Goal: Check status: Check status

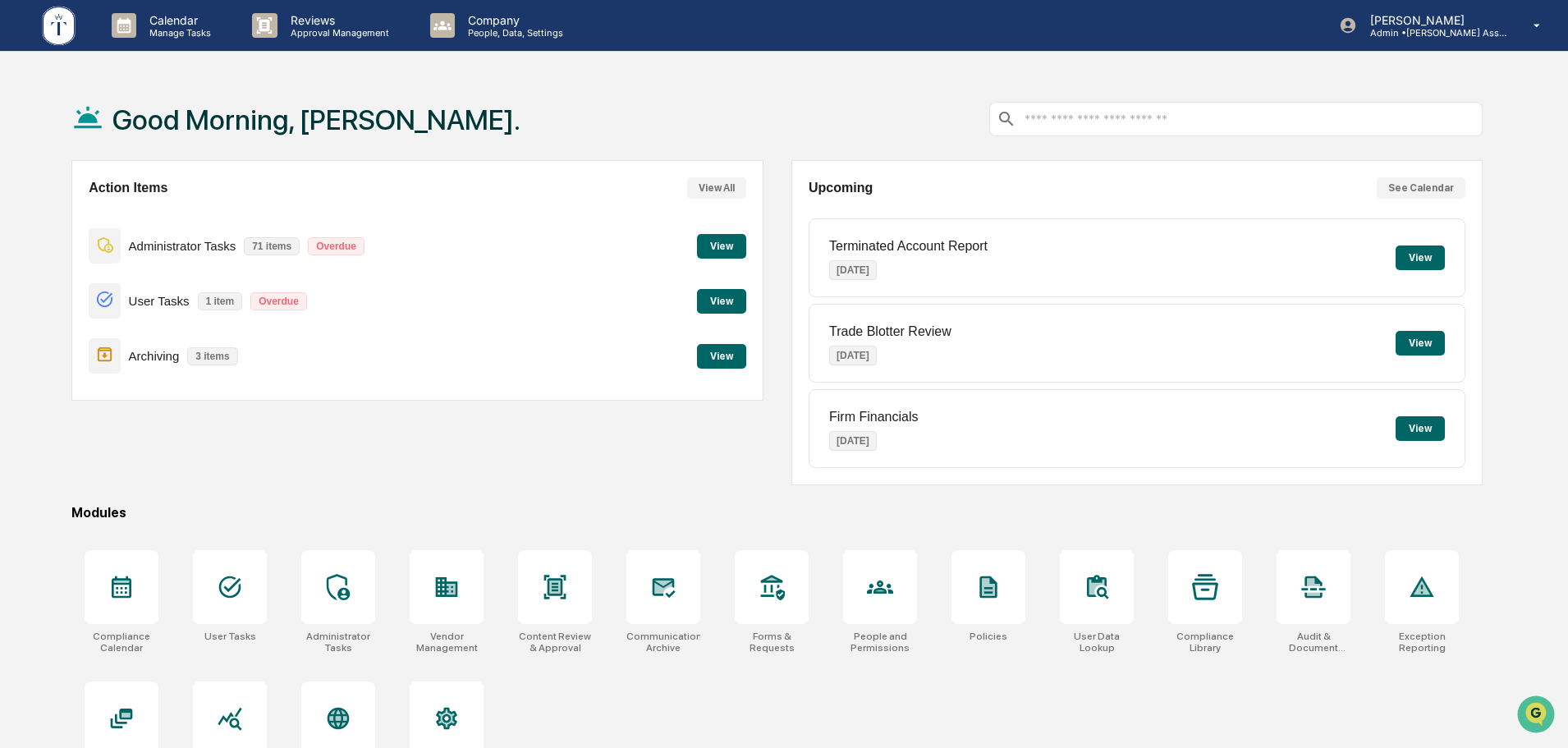
click at [725, 307] on button "View" at bounding box center [721, 301] width 49 height 25
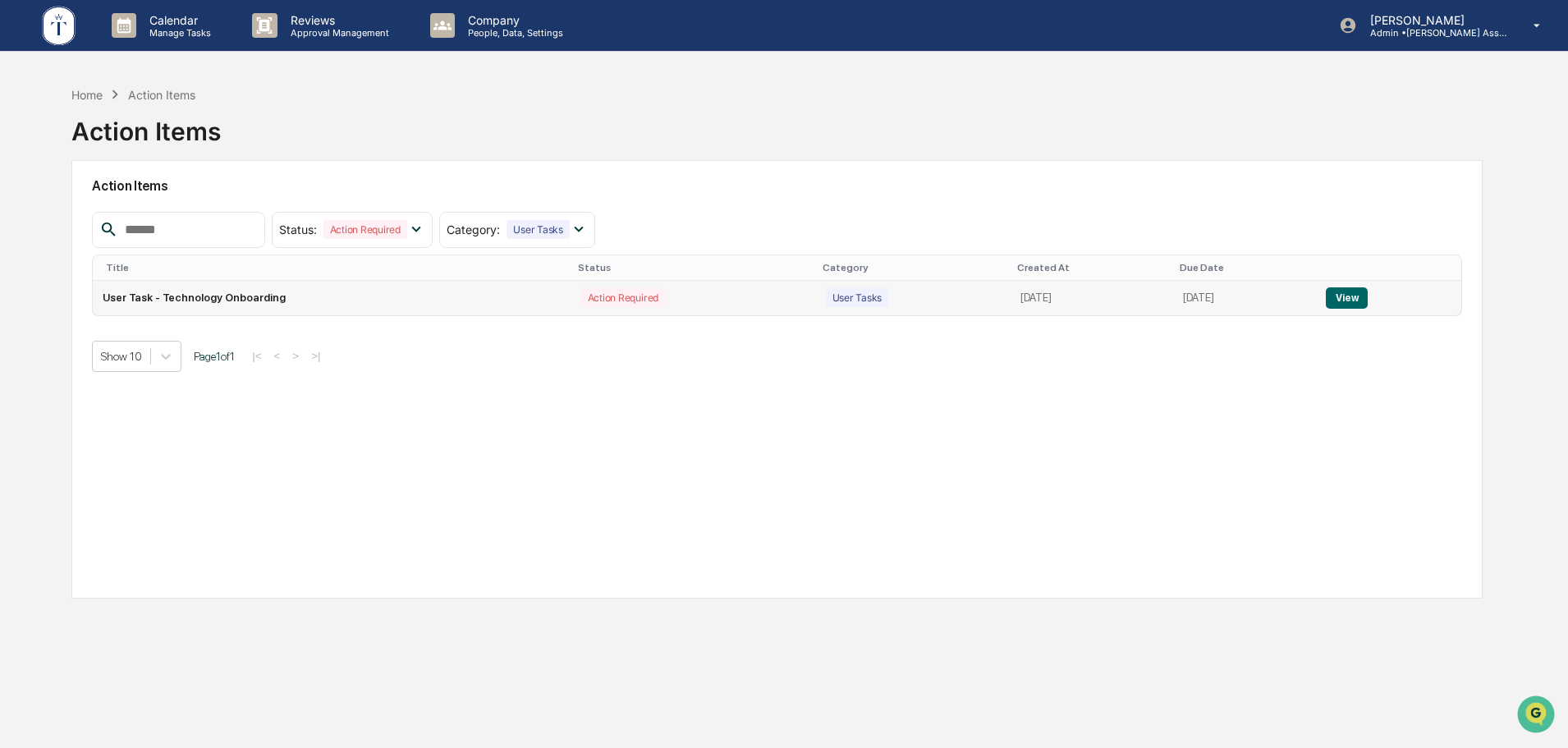
click at [1352, 295] on button "View" at bounding box center [1347, 298] width 42 height 21
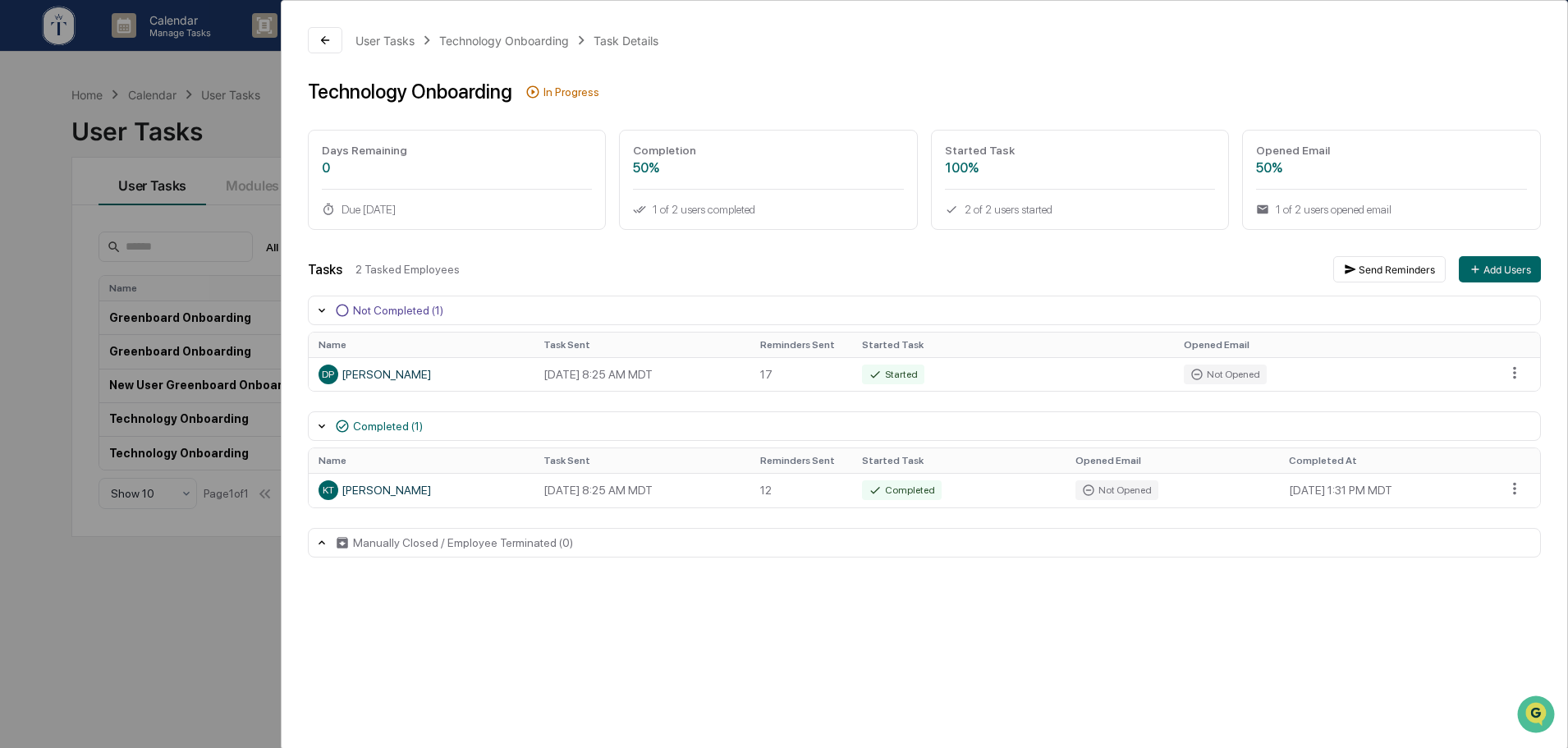
click at [188, 215] on div "User Tasks Technology Onboarding Task Details Technology Onboarding In Progress…" at bounding box center [784, 374] width 1568 height 748
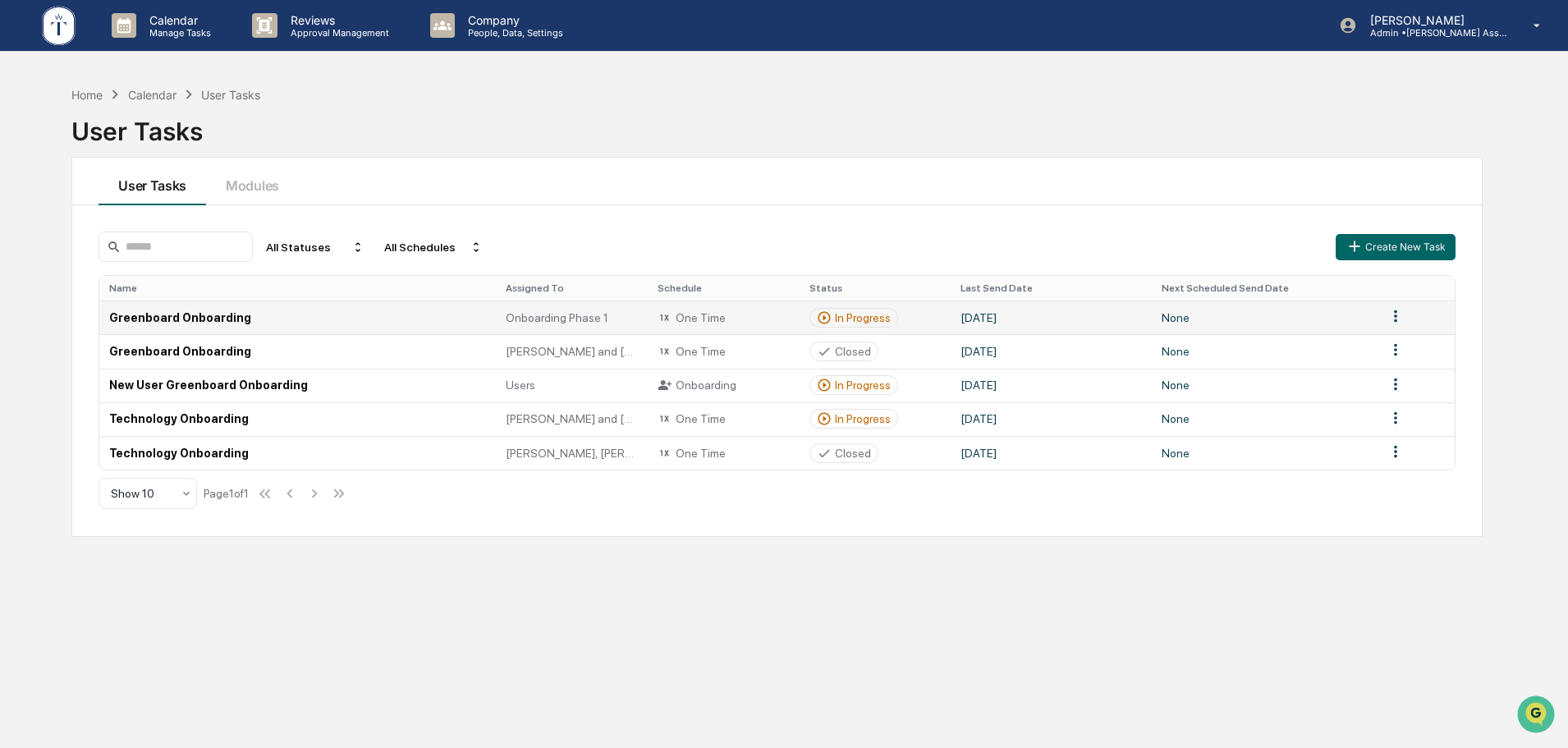
click at [841, 314] on div "In Progress" at bounding box center [863, 317] width 56 height 13
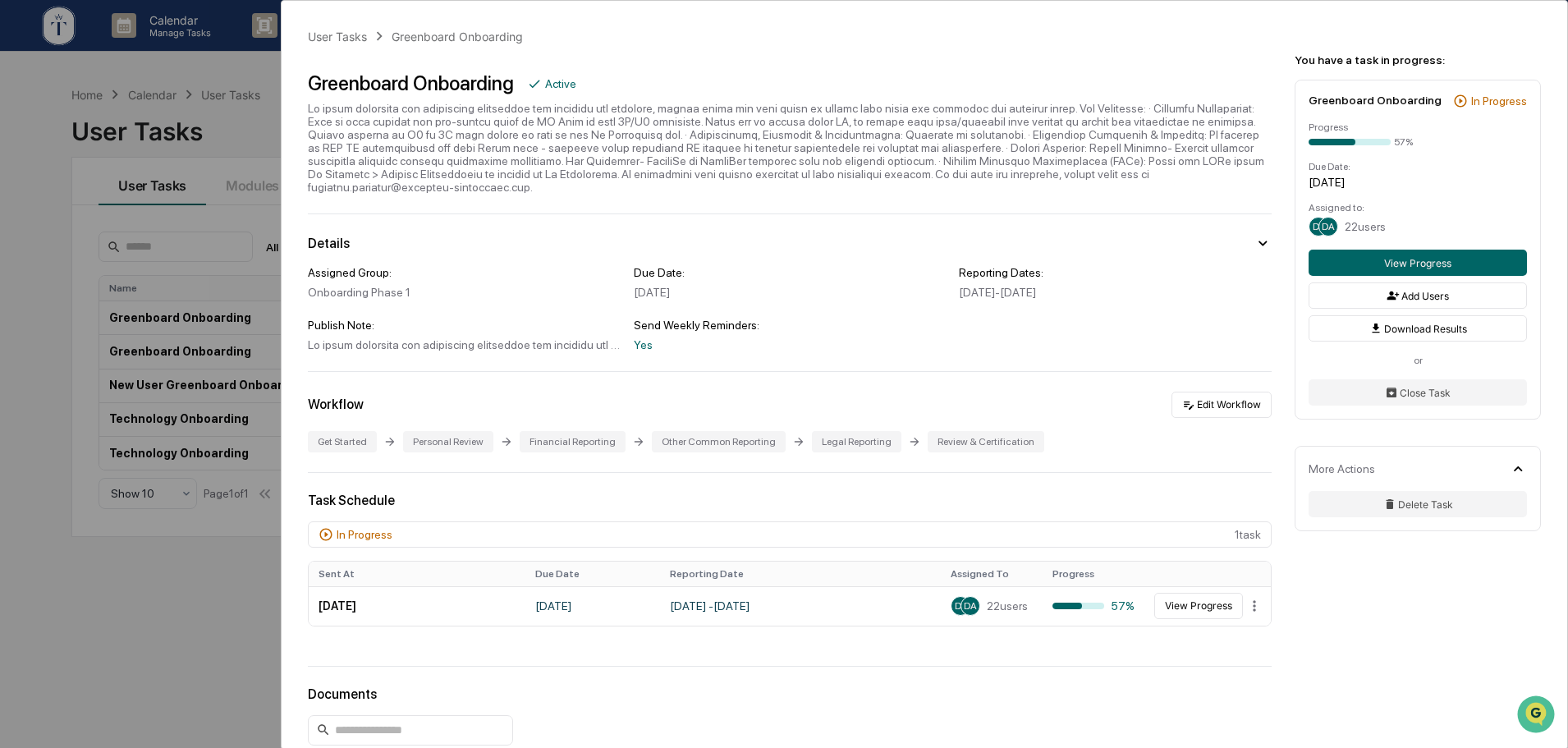
scroll to position [137, 0]
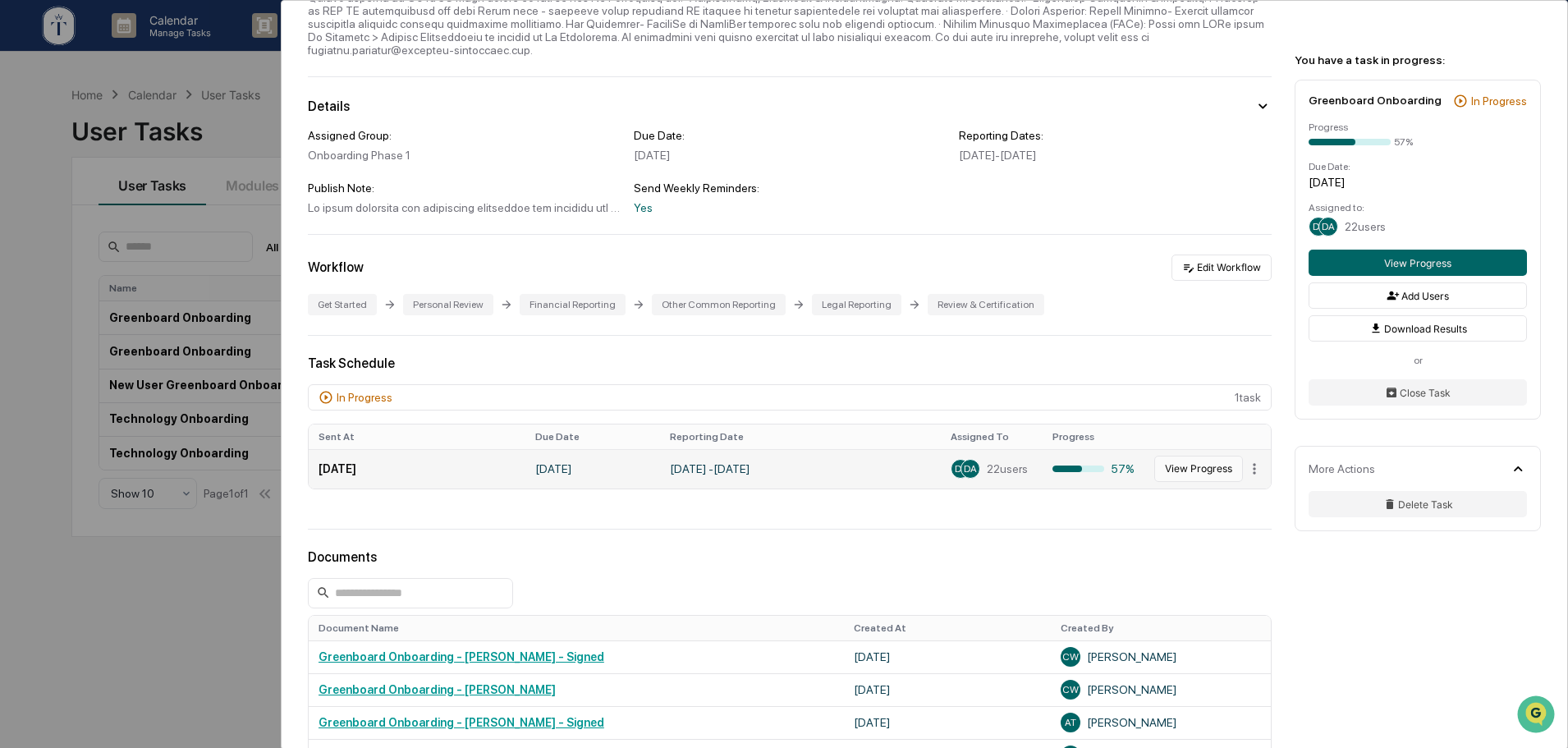
click at [1183, 459] on button "View Progress" at bounding box center [1198, 468] width 88 height 26
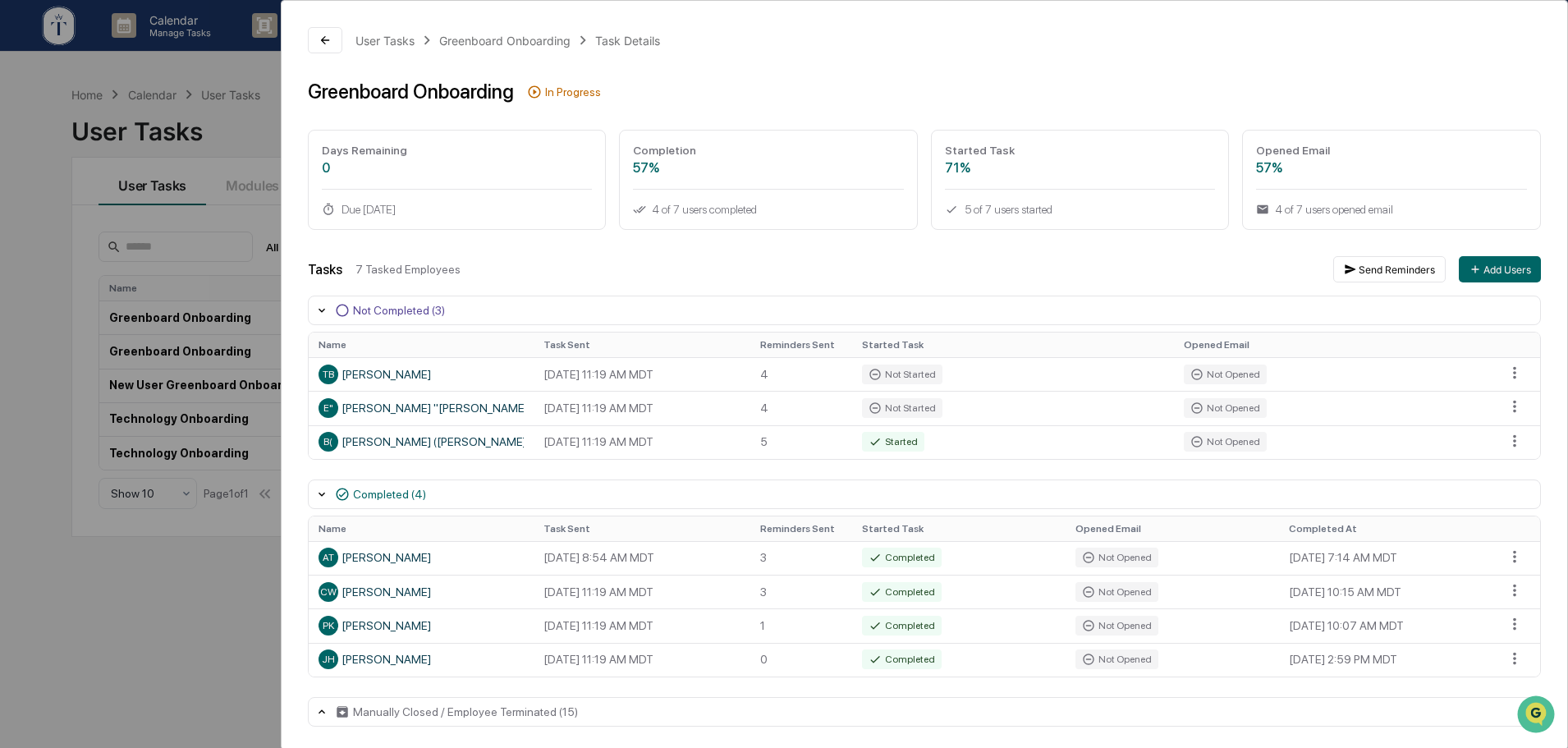
click at [175, 611] on div "User Tasks Greenboard Onboarding Task Details Greenboard Onboarding In Progress…" at bounding box center [784, 374] width 1568 height 748
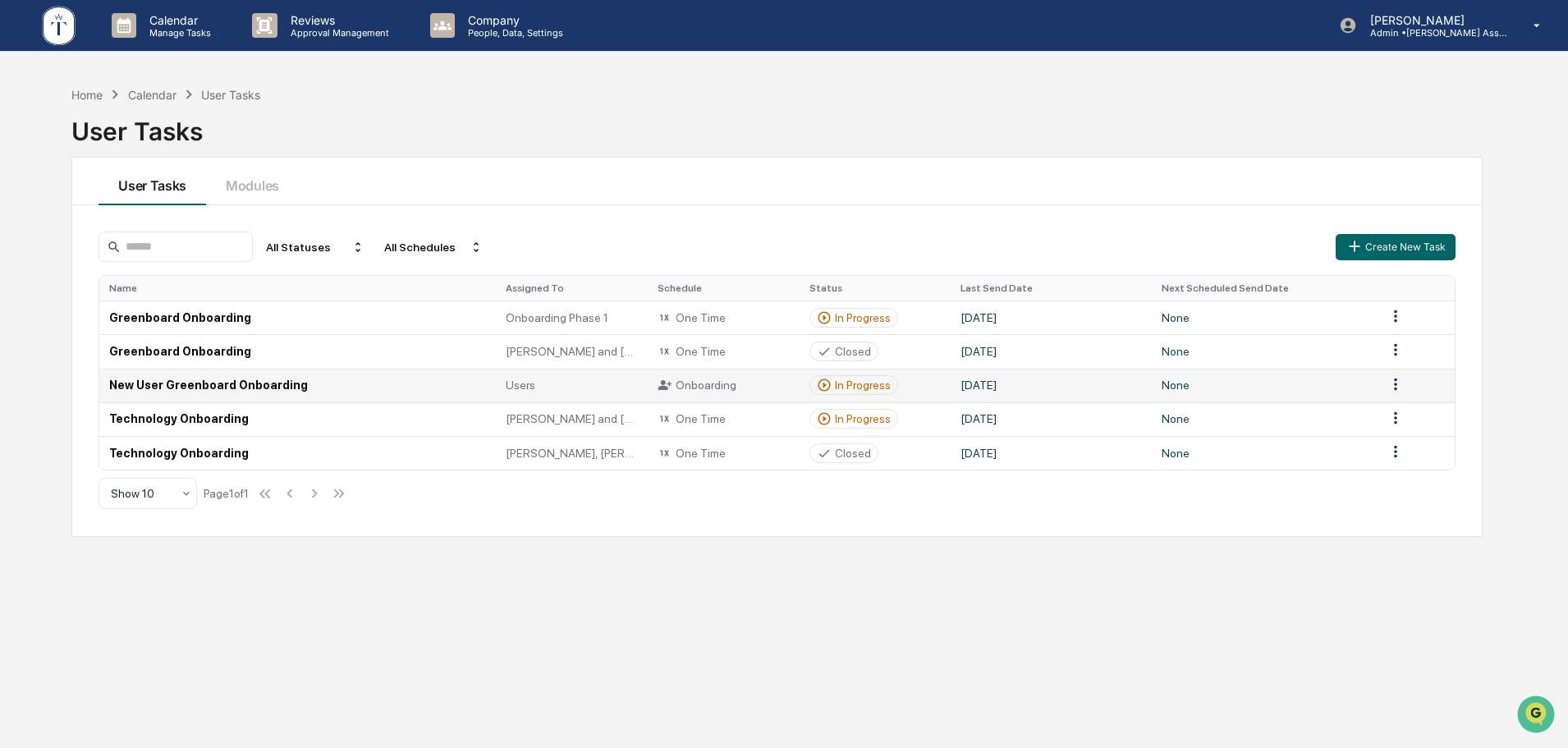
click at [858, 387] on div "In Progress" at bounding box center [863, 385] width 56 height 13
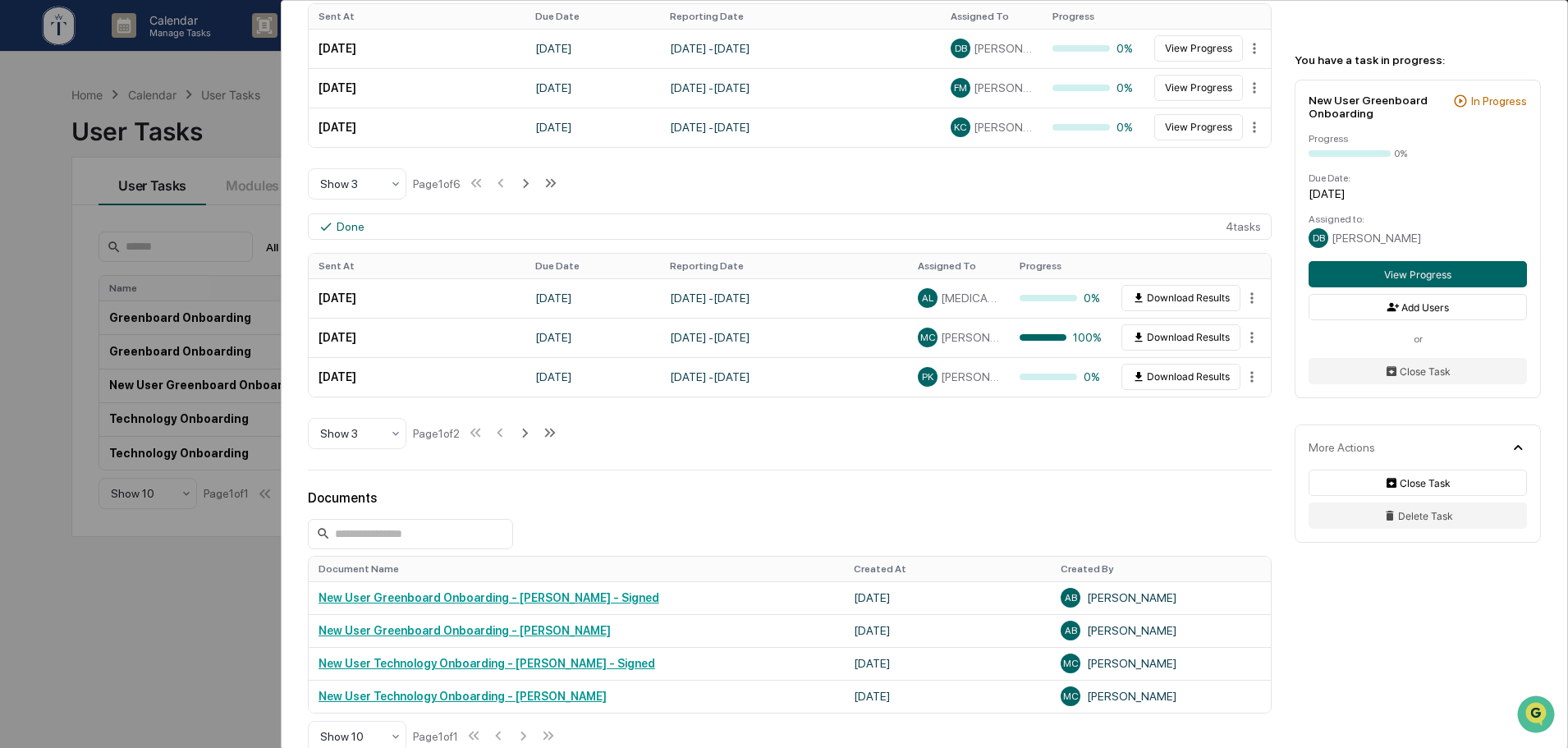
scroll to position [547, 0]
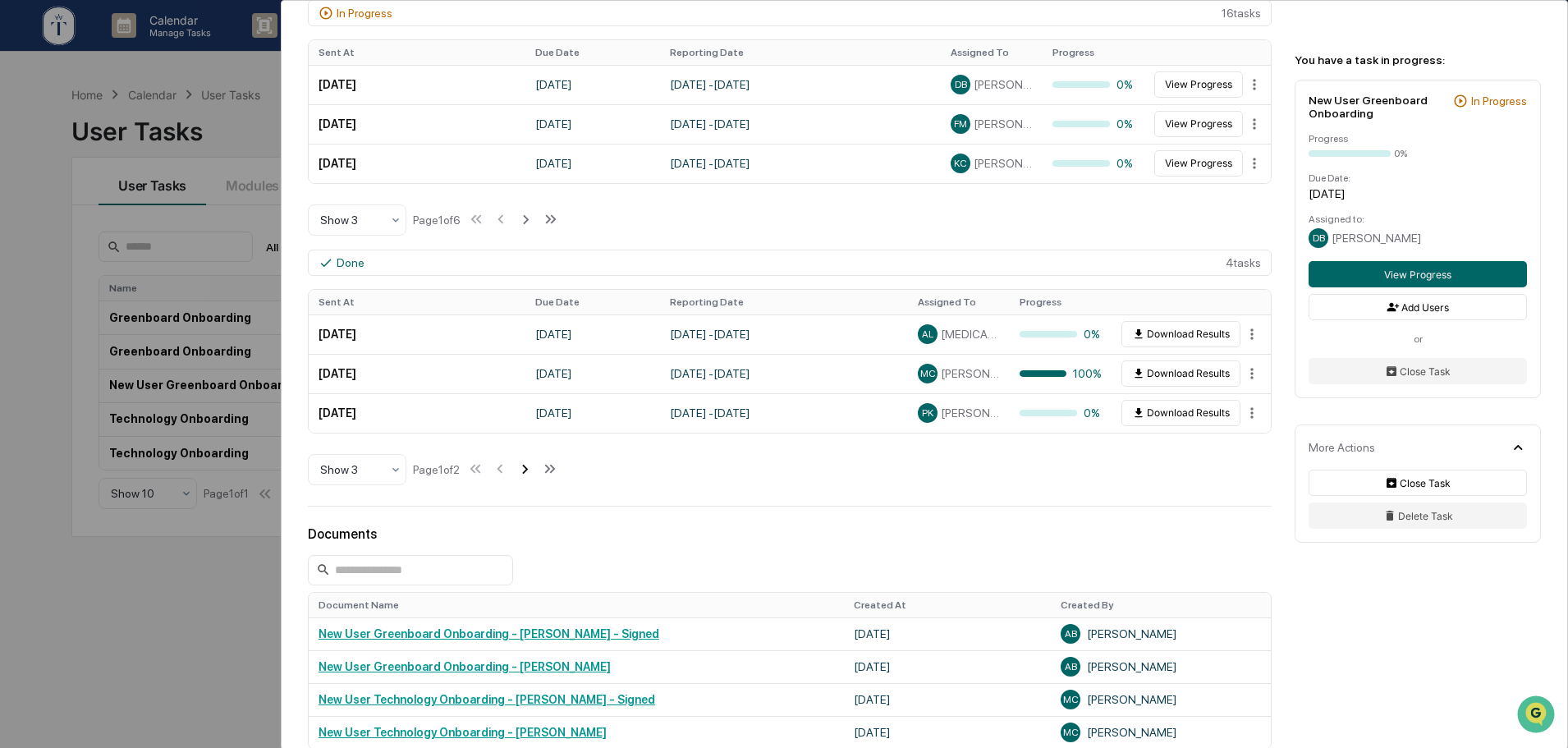
click at [527, 469] on icon at bounding box center [524, 469] width 18 height 18
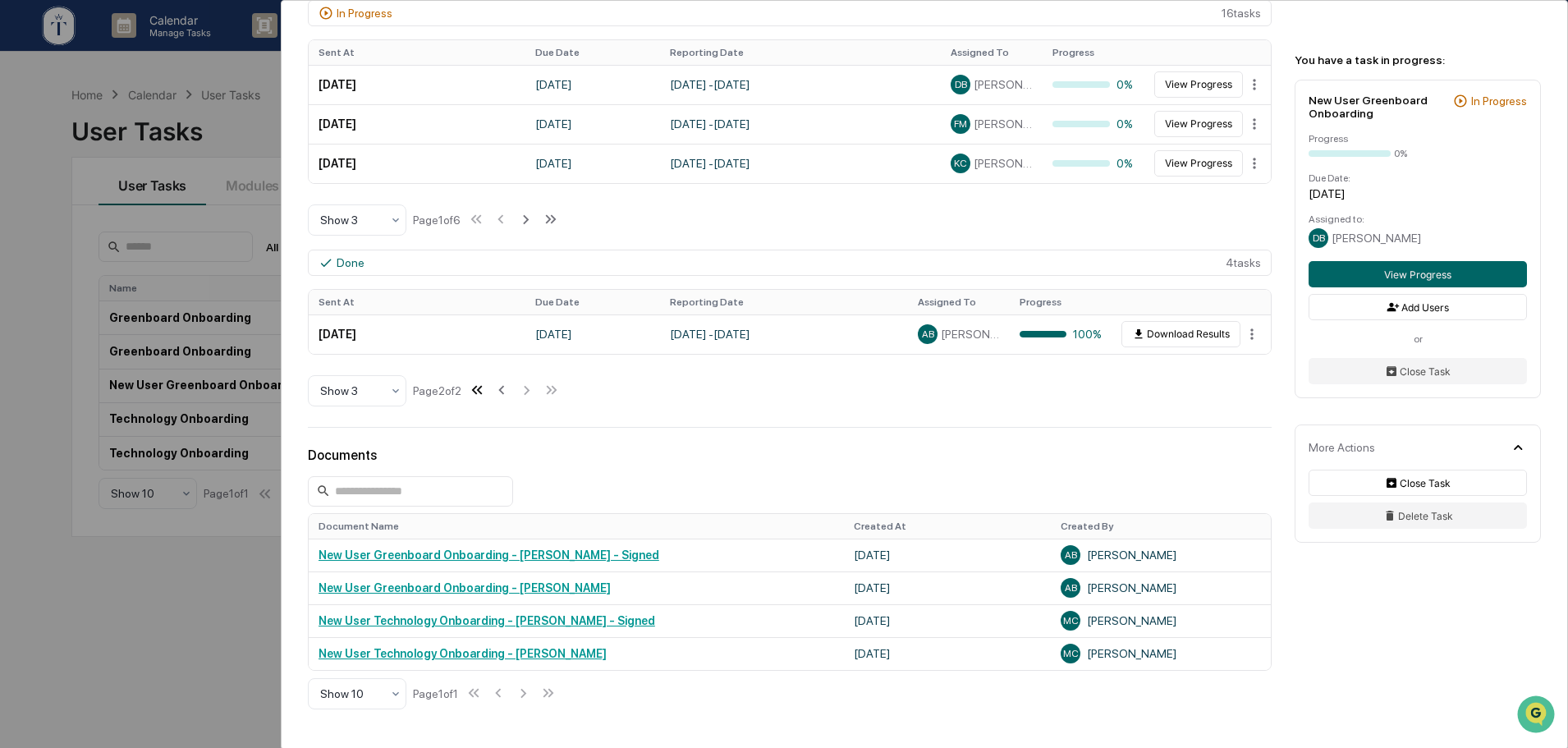
click at [484, 394] on icon at bounding box center [477, 390] width 18 height 18
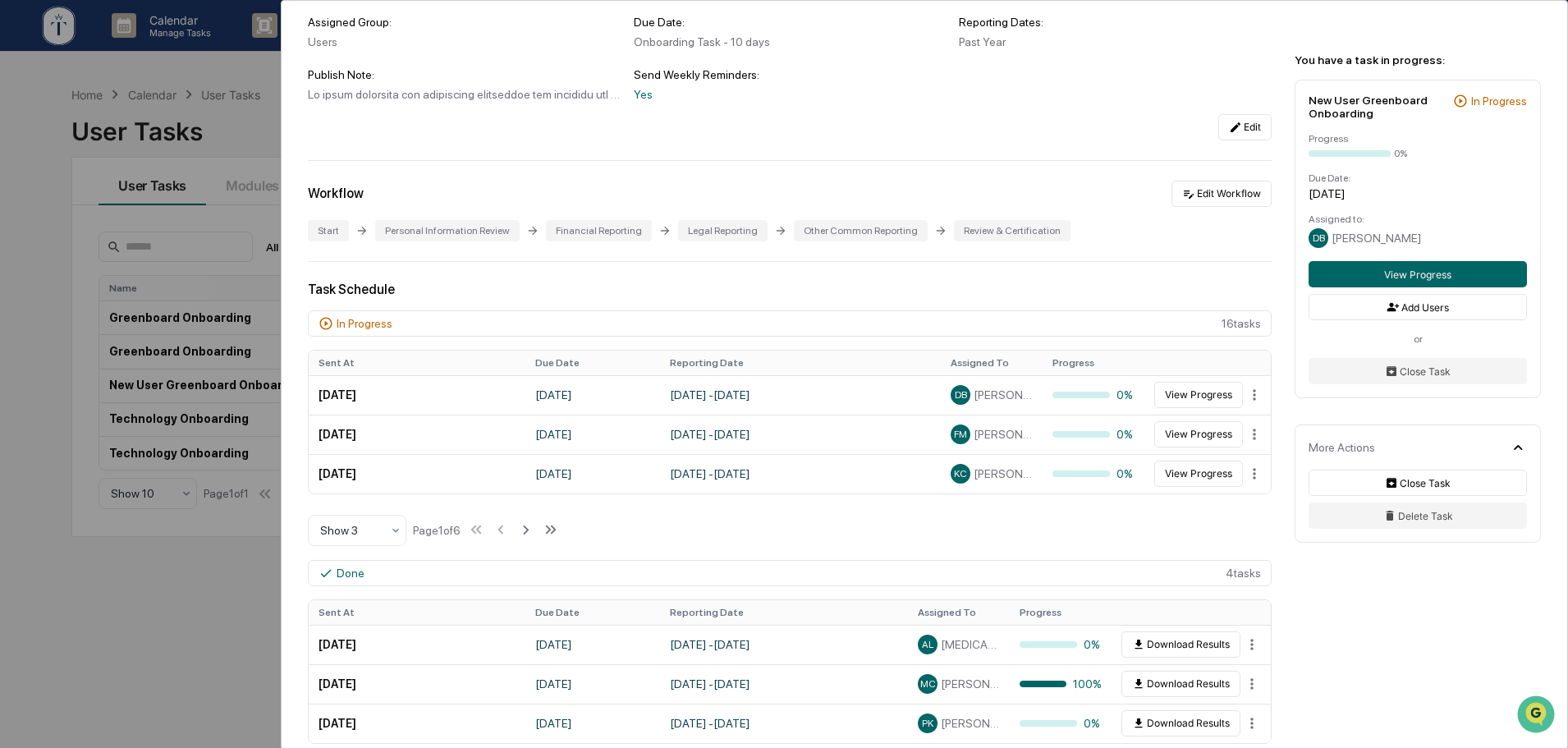
scroll to position [274, 0]
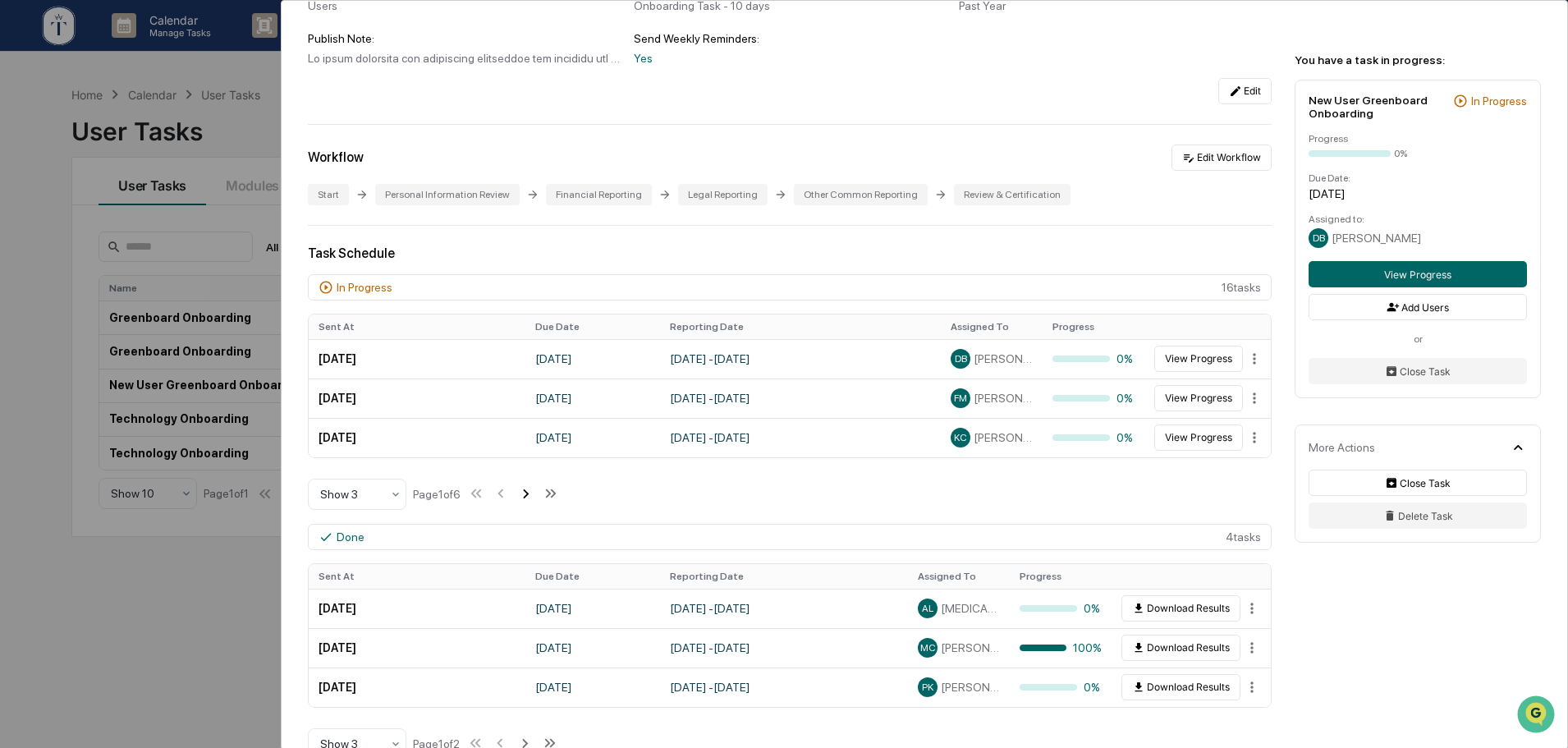
click at [530, 503] on icon at bounding box center [525, 493] width 18 height 18
click at [505, 492] on icon at bounding box center [503, 493] width 18 height 18
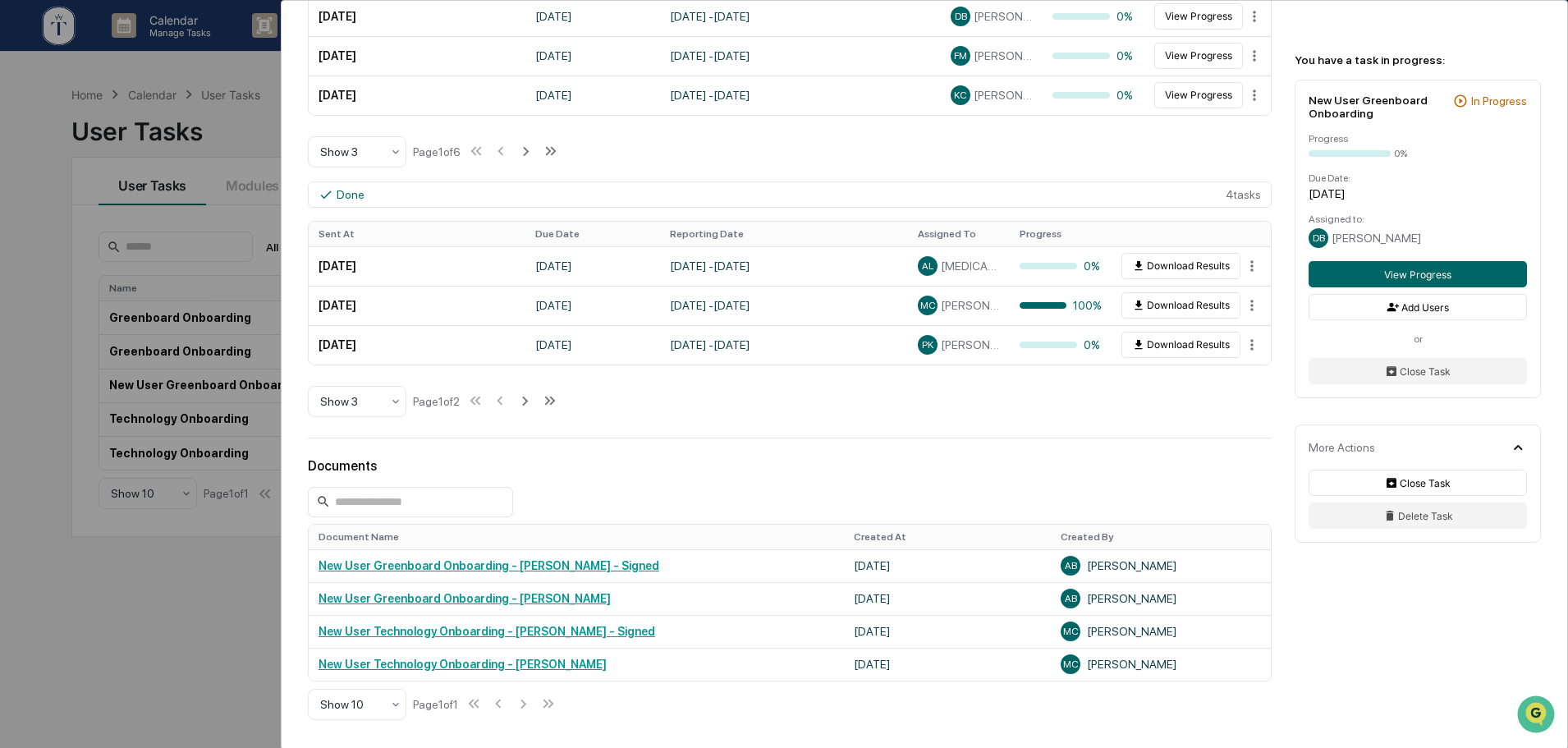
scroll to position [480, 0]
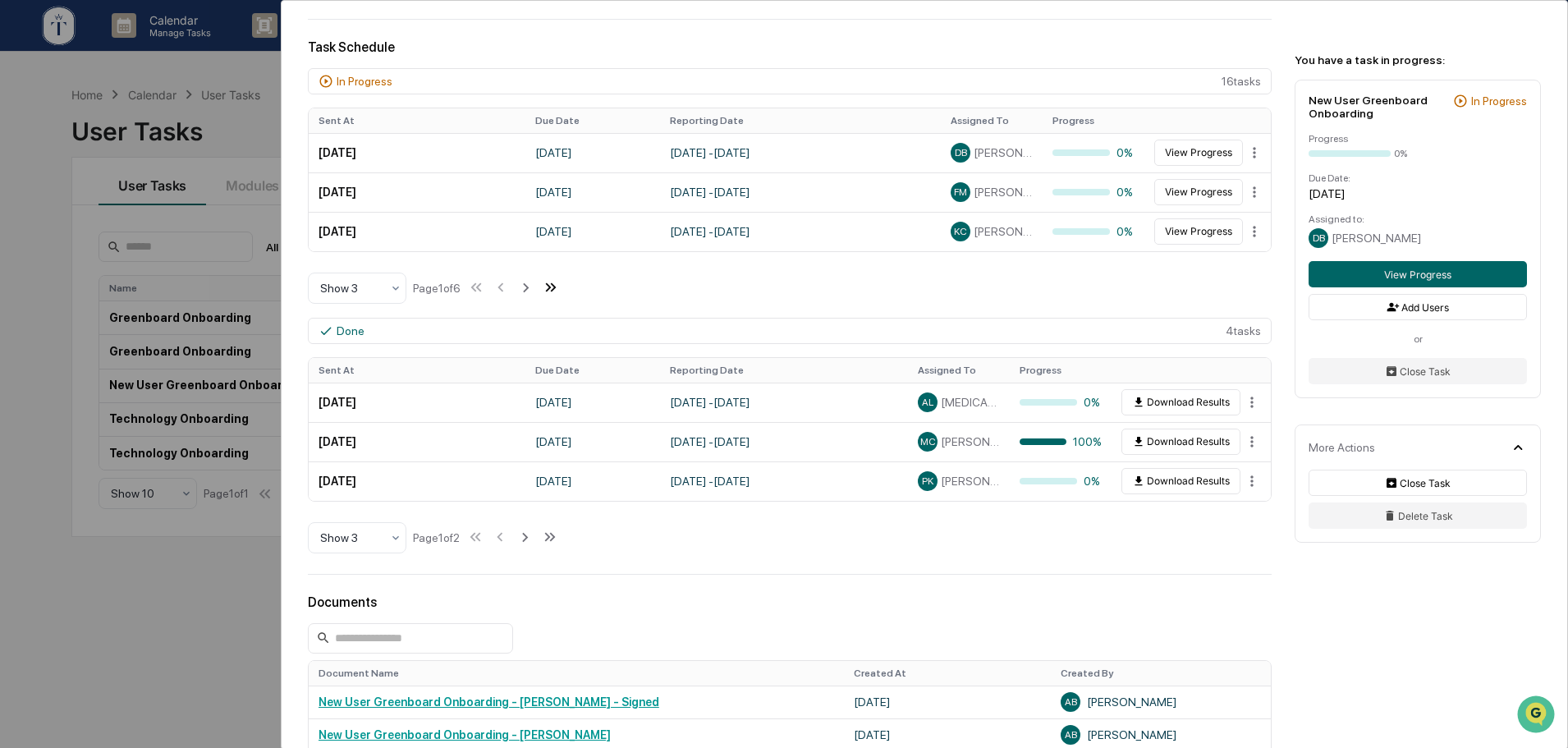
click at [557, 295] on icon at bounding box center [551, 287] width 18 height 18
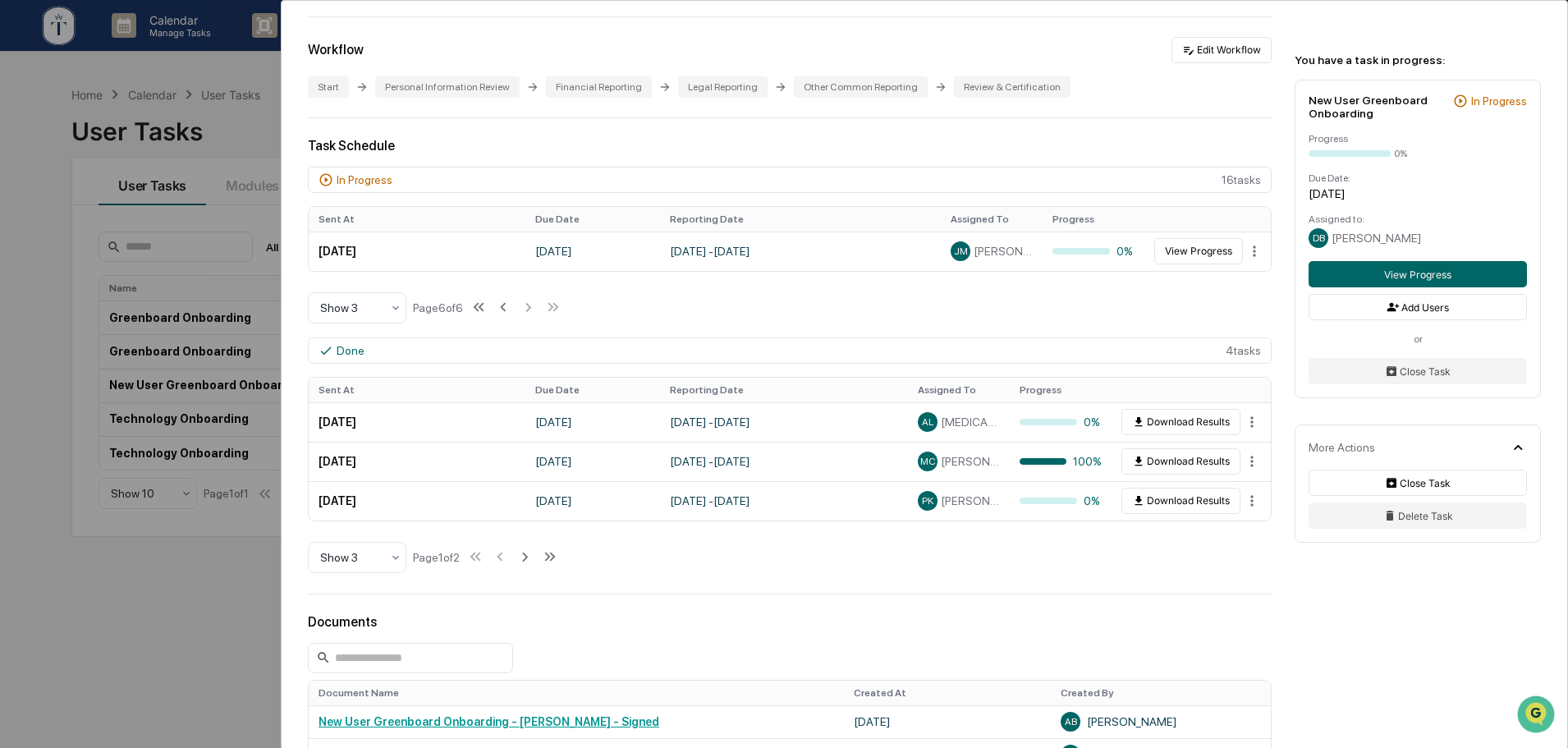
scroll to position [342, 0]
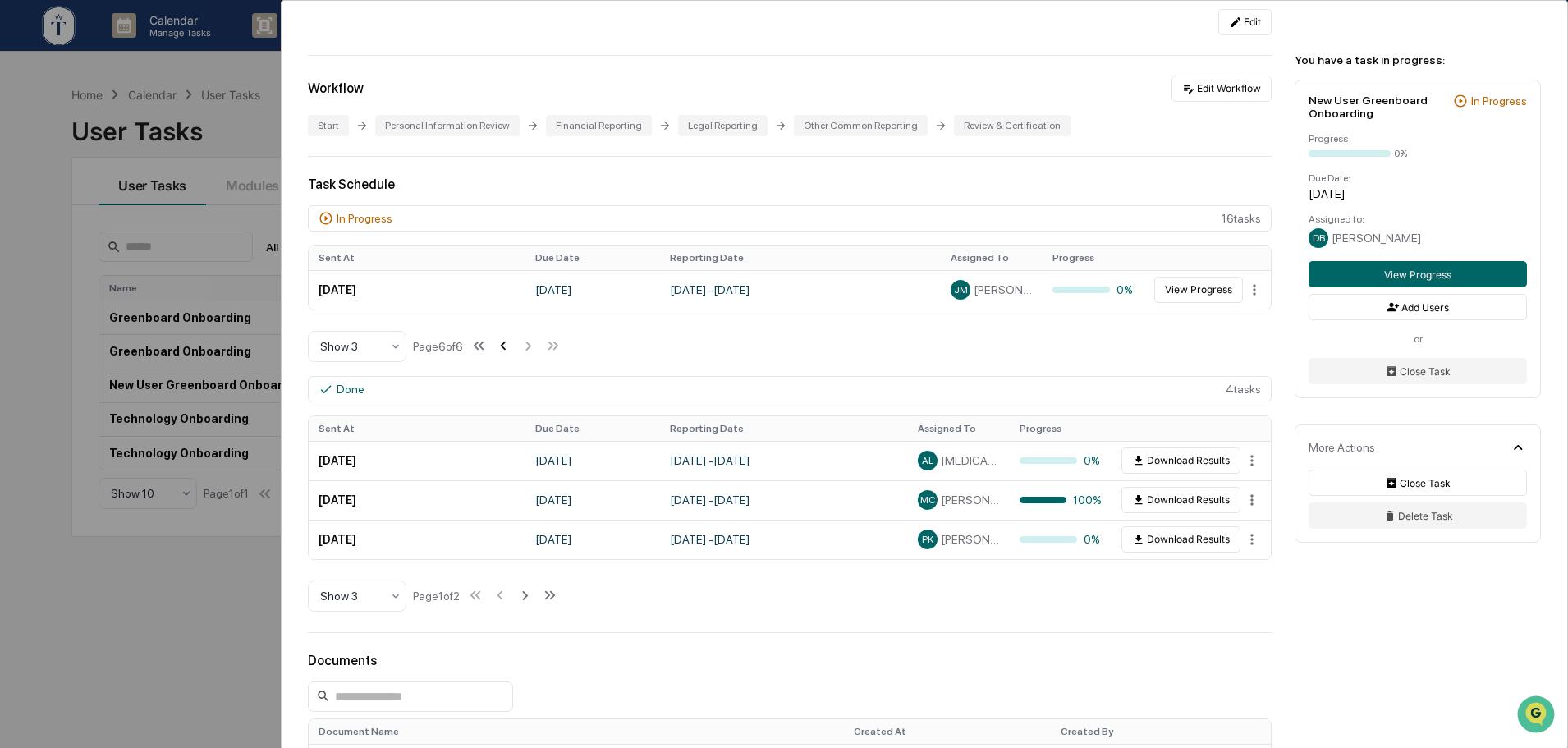
click at [505, 347] on icon at bounding box center [504, 346] width 5 height 9
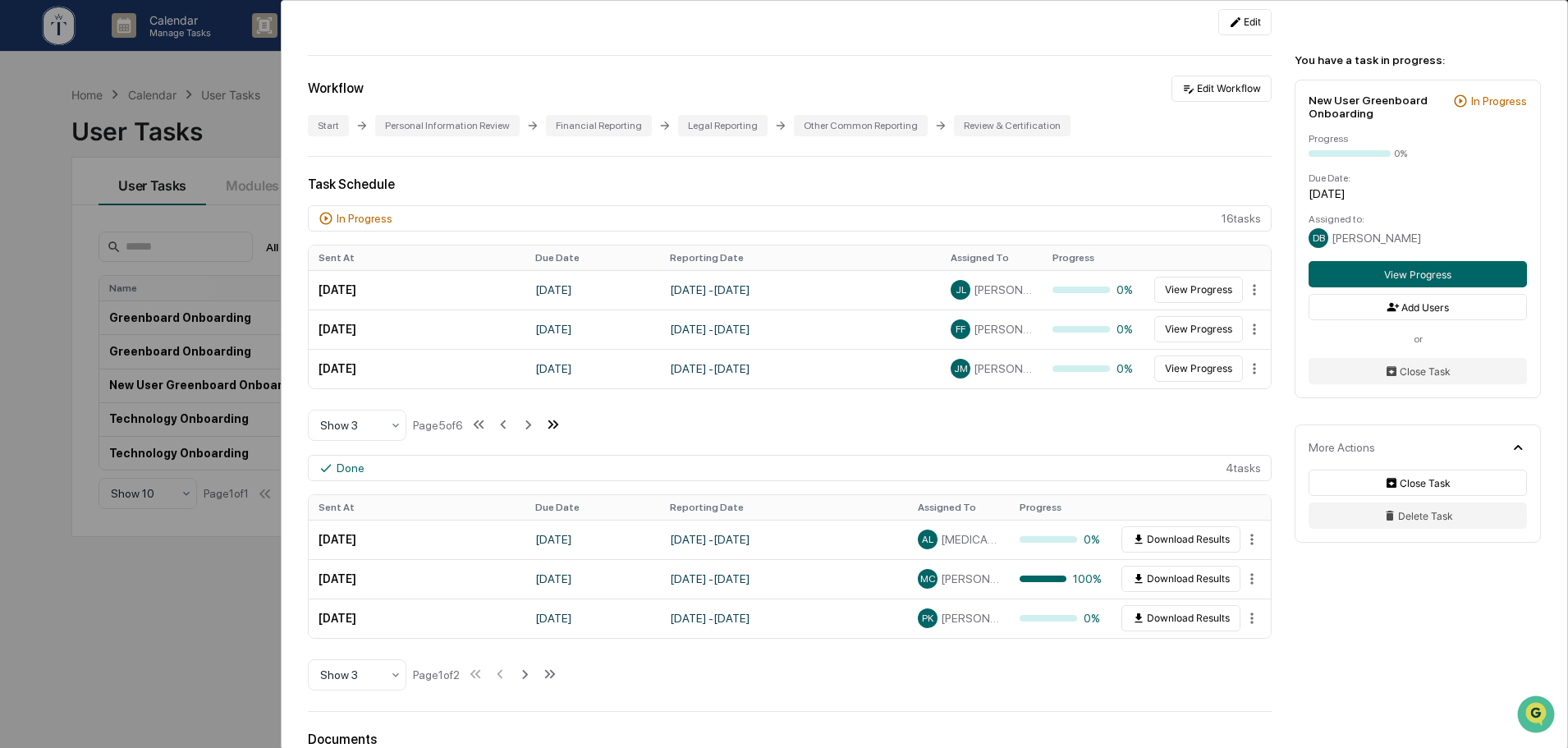
click at [558, 426] on icon at bounding box center [554, 424] width 18 height 18
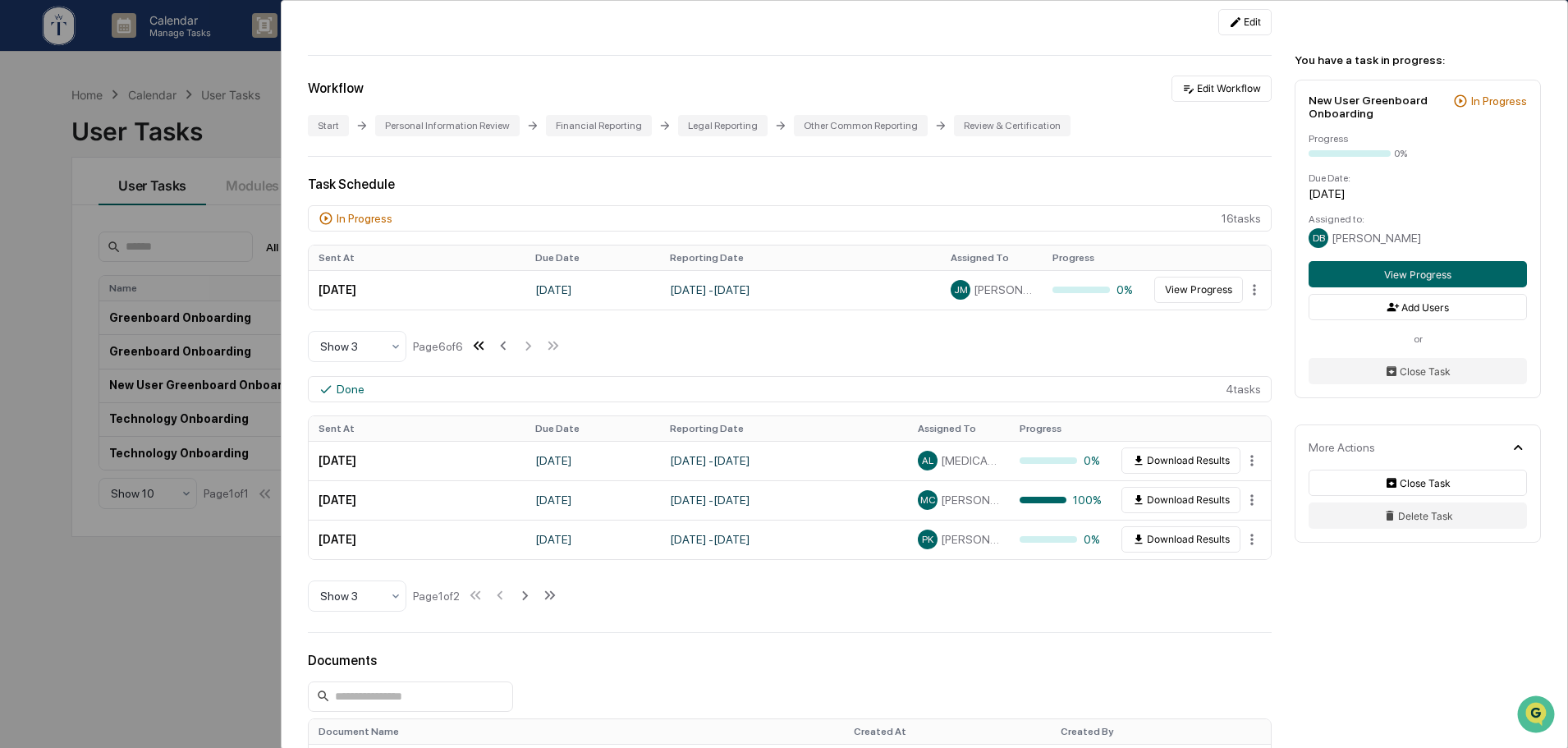
click at [481, 351] on icon at bounding box center [479, 346] width 18 height 18
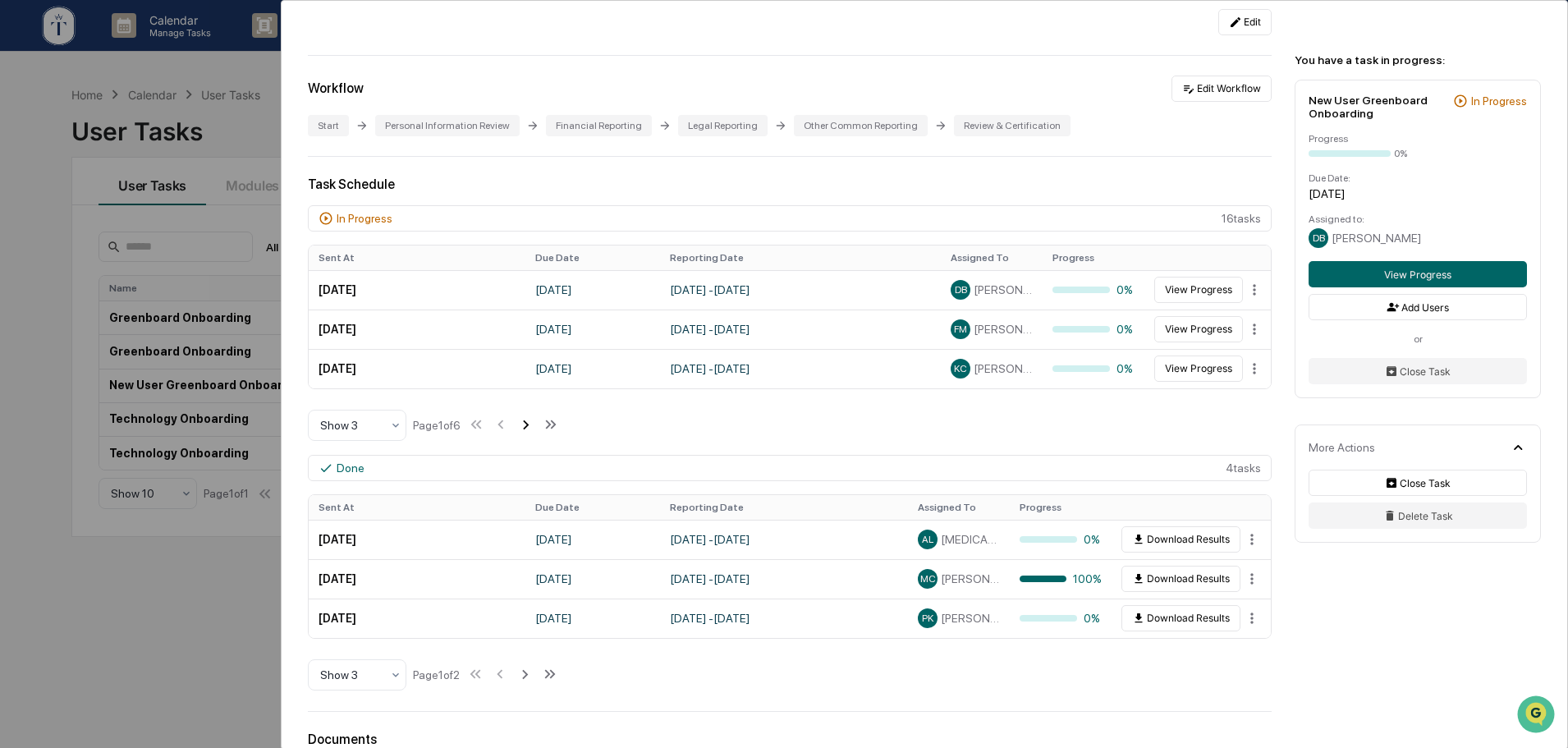
click at [534, 422] on icon at bounding box center [525, 424] width 18 height 18
click at [534, 422] on icon at bounding box center [527, 424] width 18 height 18
click at [167, 623] on div "User Tasks New User Greenboard Onboarding New User Greenboard Onboarding Active…" at bounding box center [784, 374] width 1568 height 748
